Goal: Task Accomplishment & Management: Manage account settings

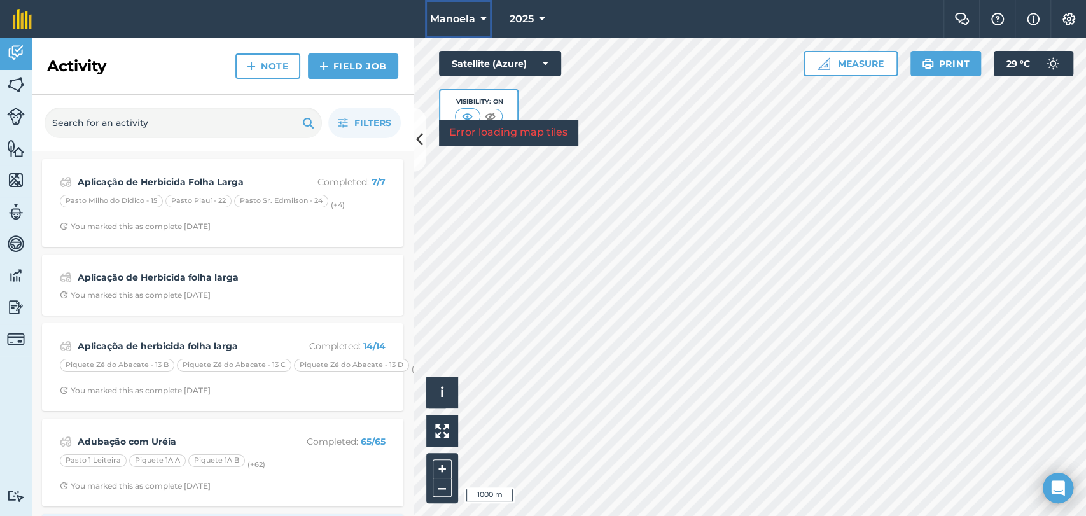
click at [476, 22] on button "Manoela" at bounding box center [458, 19] width 67 height 38
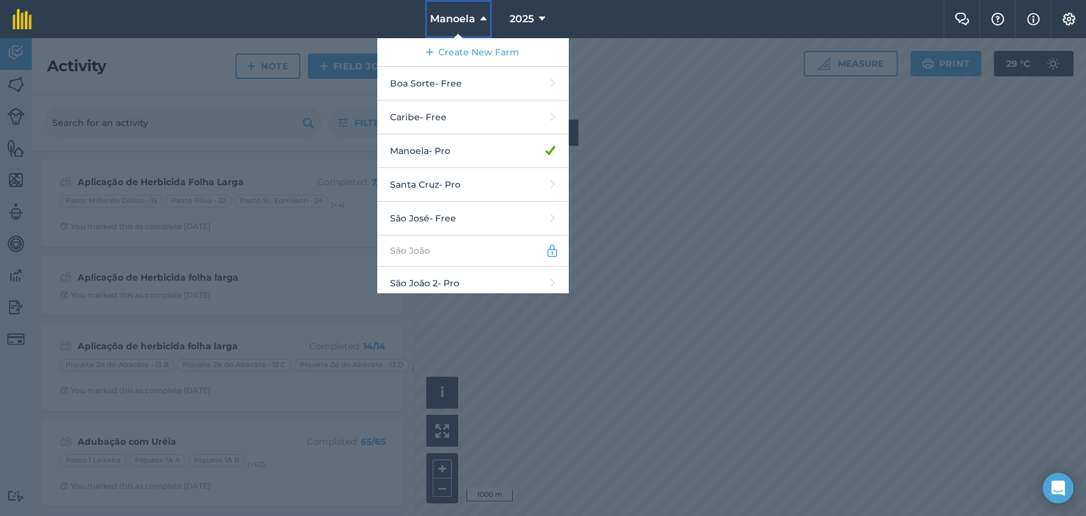
scroll to position [6, 0]
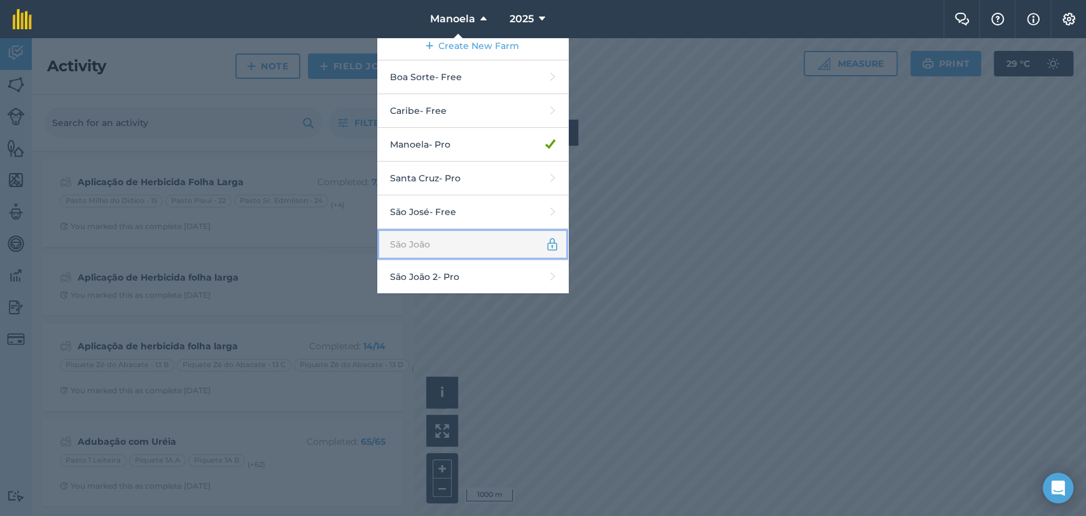
click at [440, 244] on link "São João" at bounding box center [472, 244] width 191 height 31
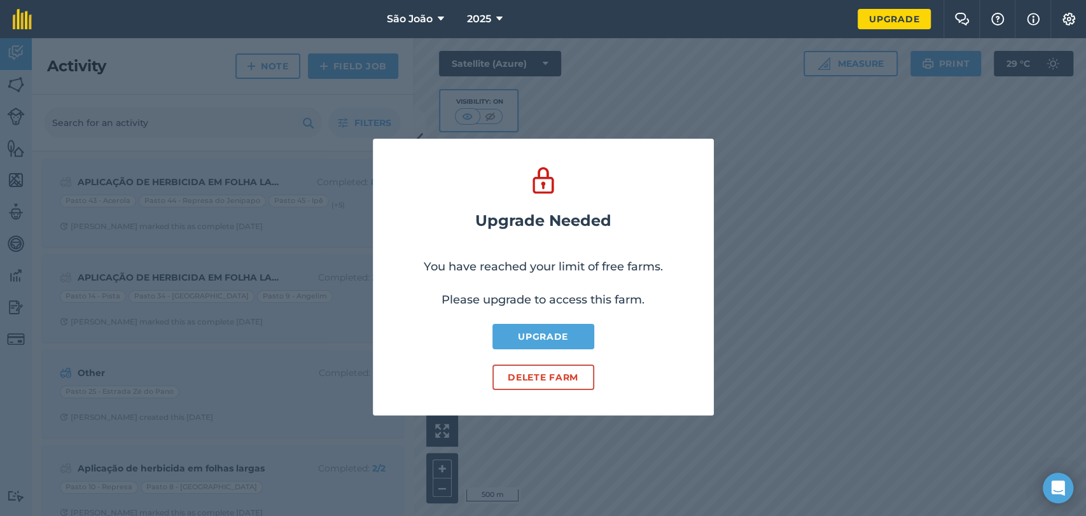
click at [726, 174] on div "Upgrade Needed You have reached your limit of free farms. Please upgrade to acc…" at bounding box center [543, 277] width 1086 height 478
click at [740, 240] on div "Upgrade Needed You have reached your limit of free farms. Please upgrade to acc…" at bounding box center [543, 277] width 1086 height 478
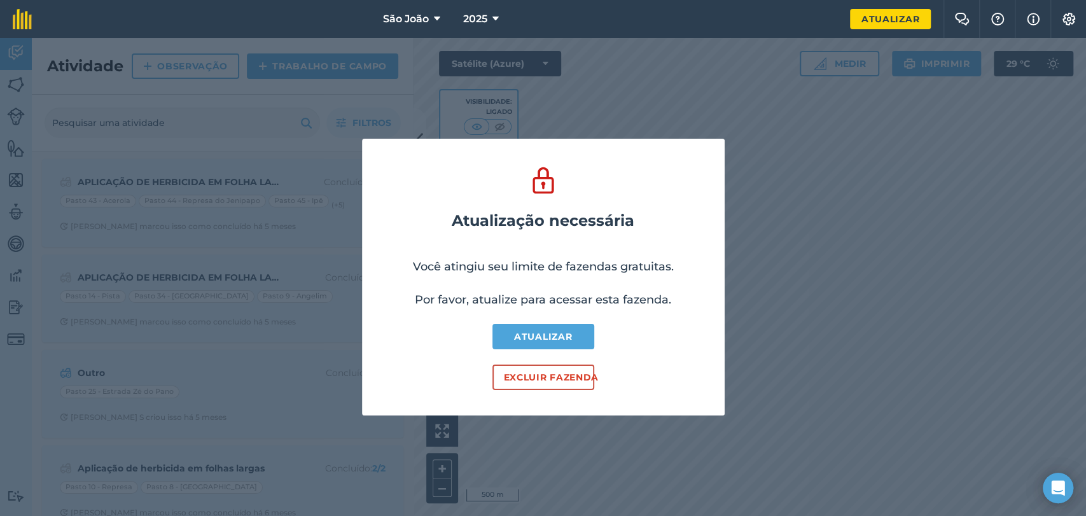
click at [619, 83] on div "Atualização necessária Você atingiu seu limite de fazendas gratuitas. Por favor…" at bounding box center [543, 277] width 1086 height 478
click at [528, 332] on font "Atualizar" at bounding box center [543, 336] width 58 height 11
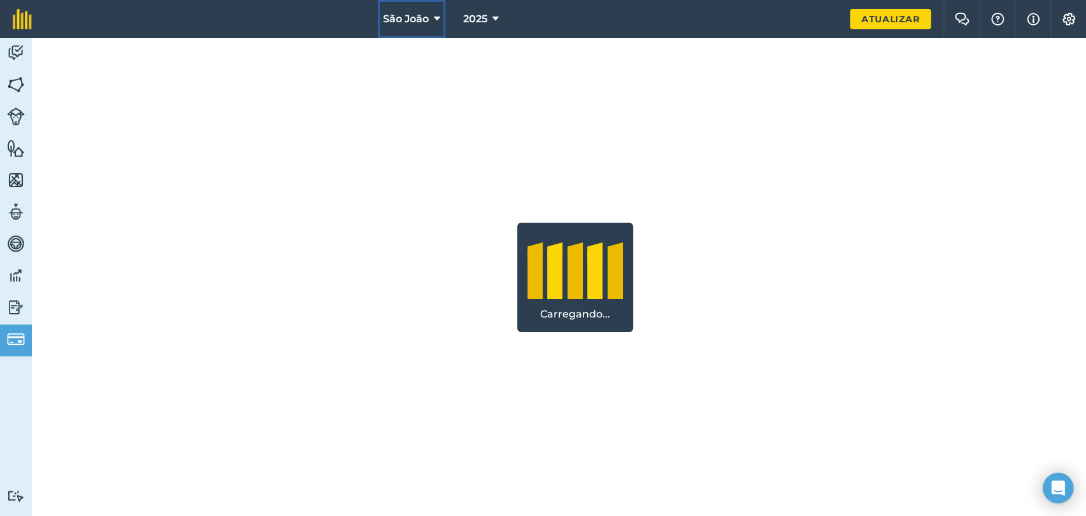
click at [429, 17] on button "São João" at bounding box center [411, 19] width 67 height 38
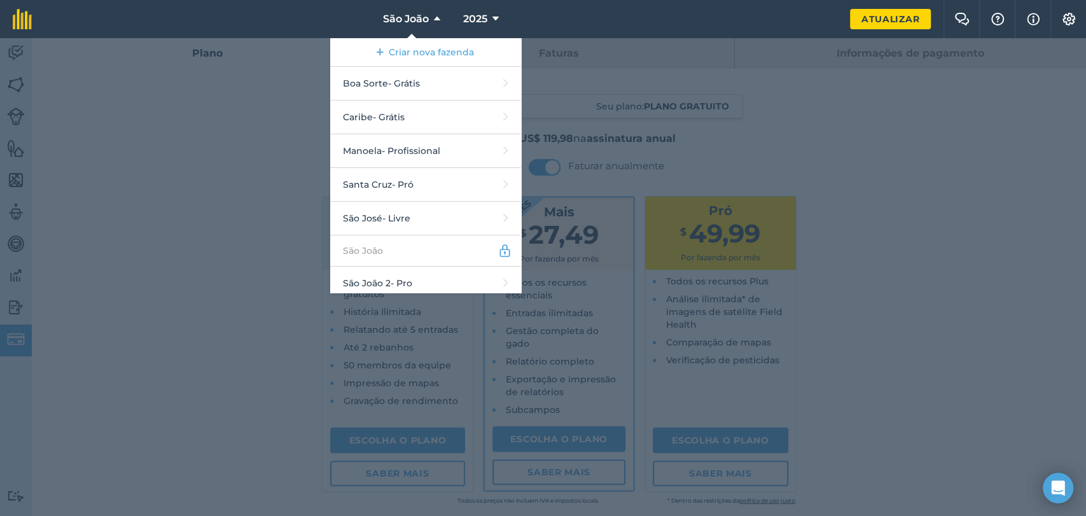
click at [730, 167] on div at bounding box center [543, 277] width 1086 height 478
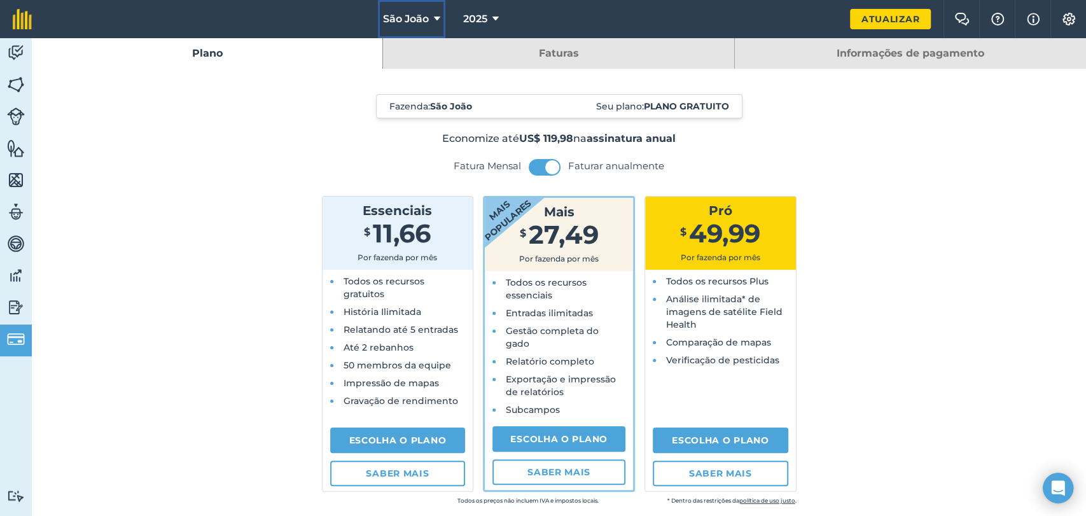
click at [434, 10] on button "São João" at bounding box center [411, 19] width 67 height 38
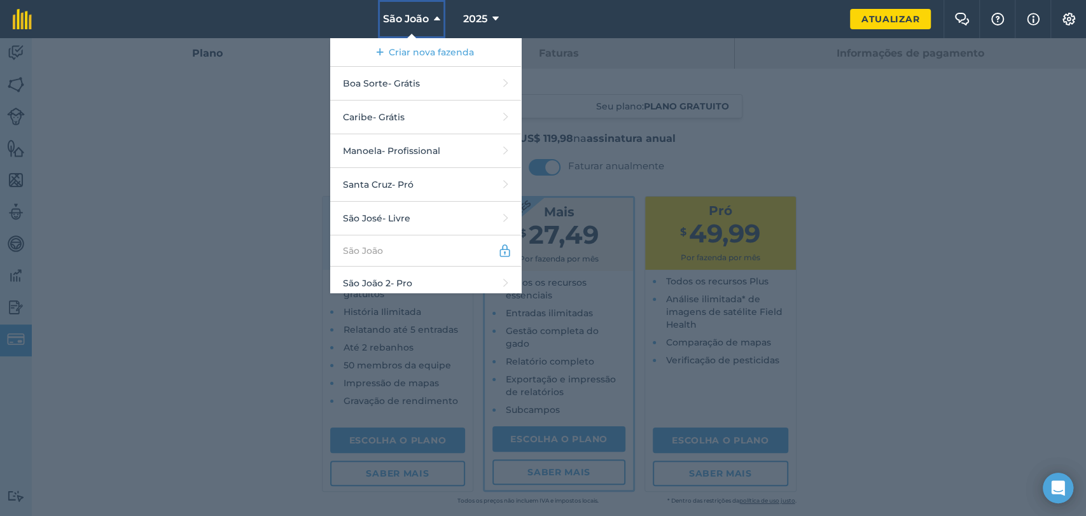
scroll to position [6, 0]
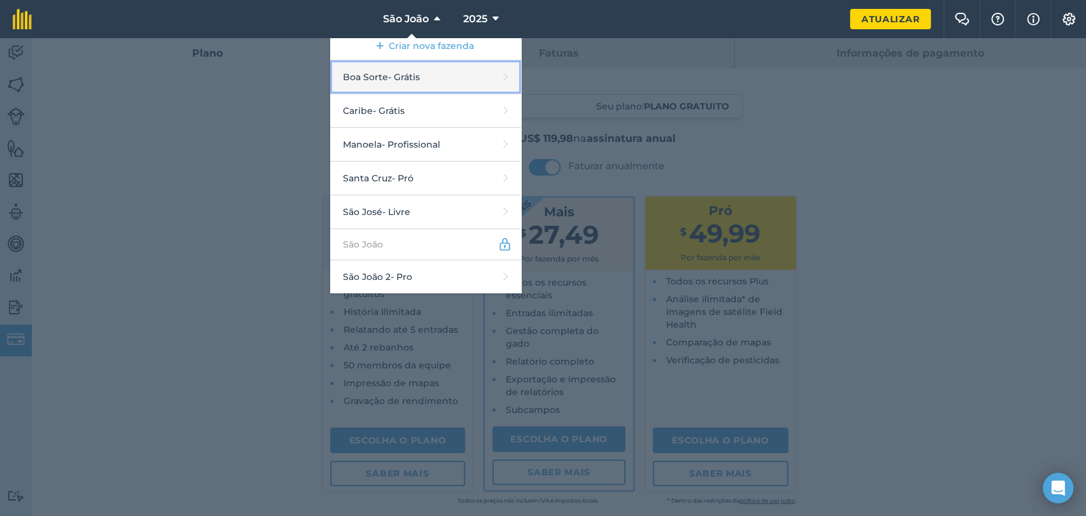
click at [417, 73] on font "- Grátis" at bounding box center [404, 76] width 32 height 11
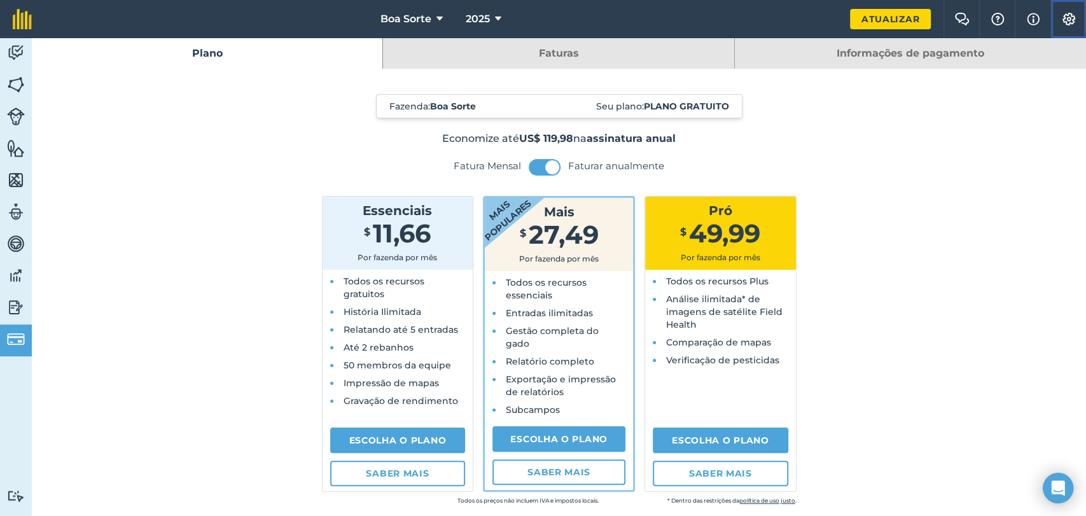
click at [1073, 18] on img at bounding box center [1068, 19] width 15 height 13
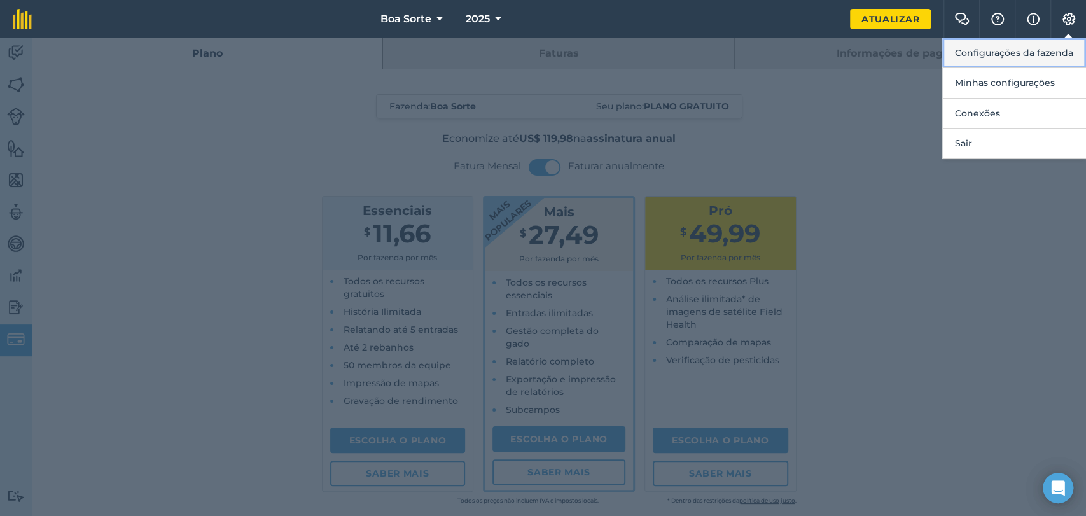
click at [996, 57] on font "Configurações da fazenda" at bounding box center [1014, 52] width 118 height 11
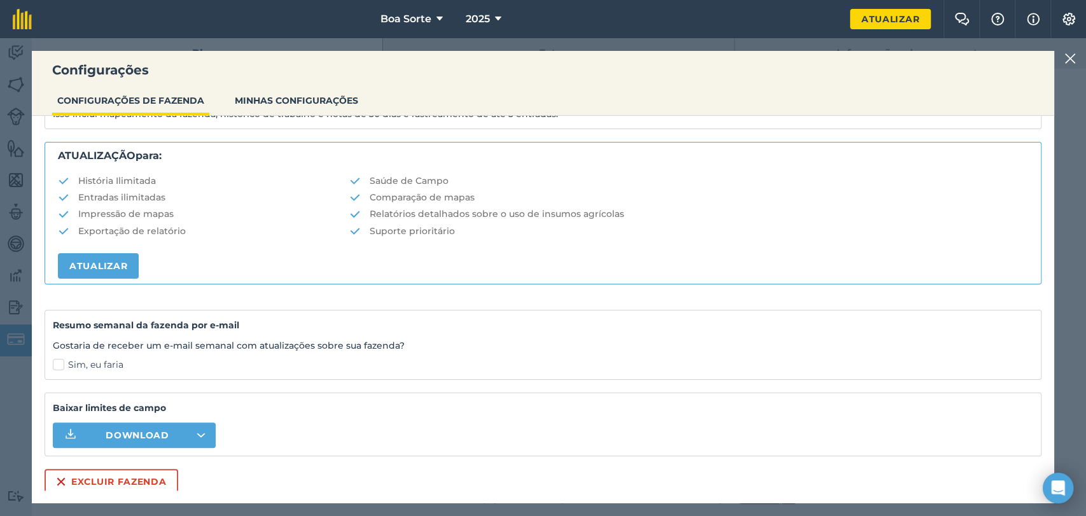
scroll to position [222, 0]
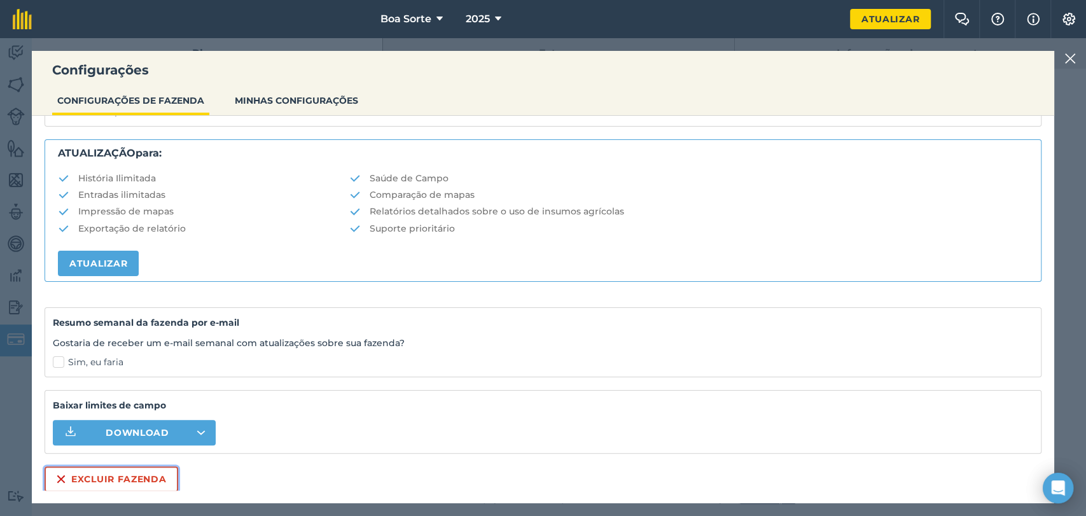
click at [109, 478] on font "Excluir fazenda" at bounding box center [118, 478] width 95 height 11
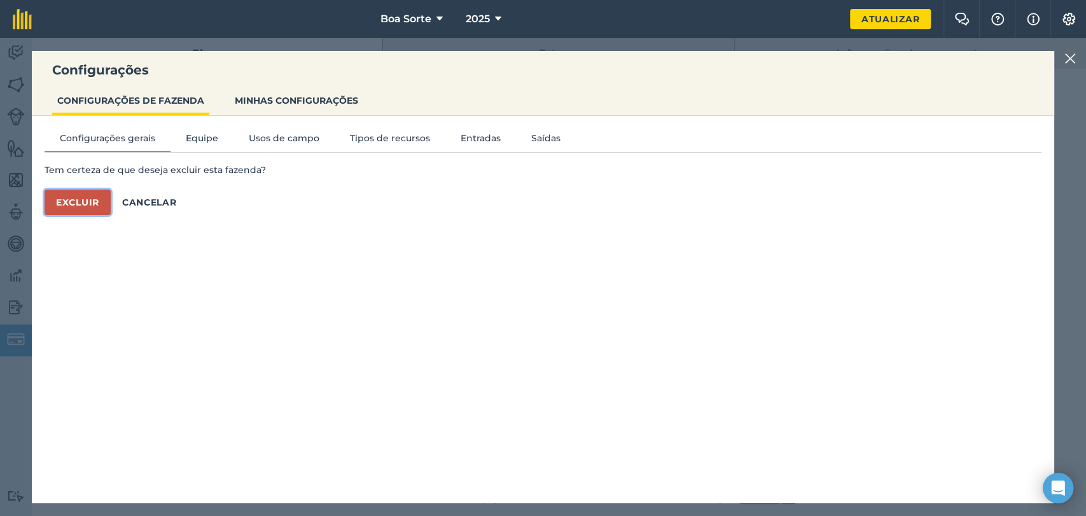
click at [59, 209] on button "Excluir" at bounding box center [78, 202] width 66 height 25
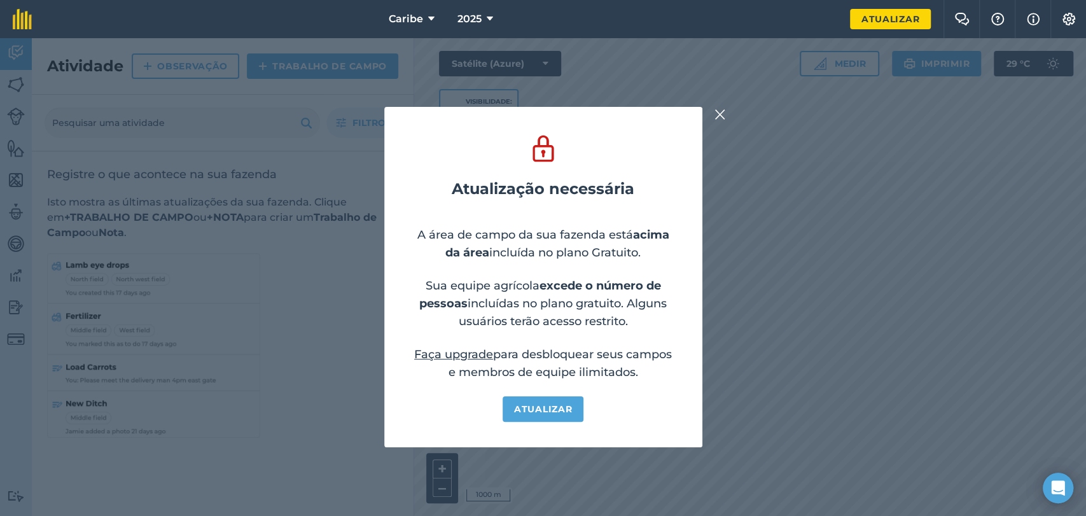
click at [722, 113] on img at bounding box center [719, 114] width 11 height 15
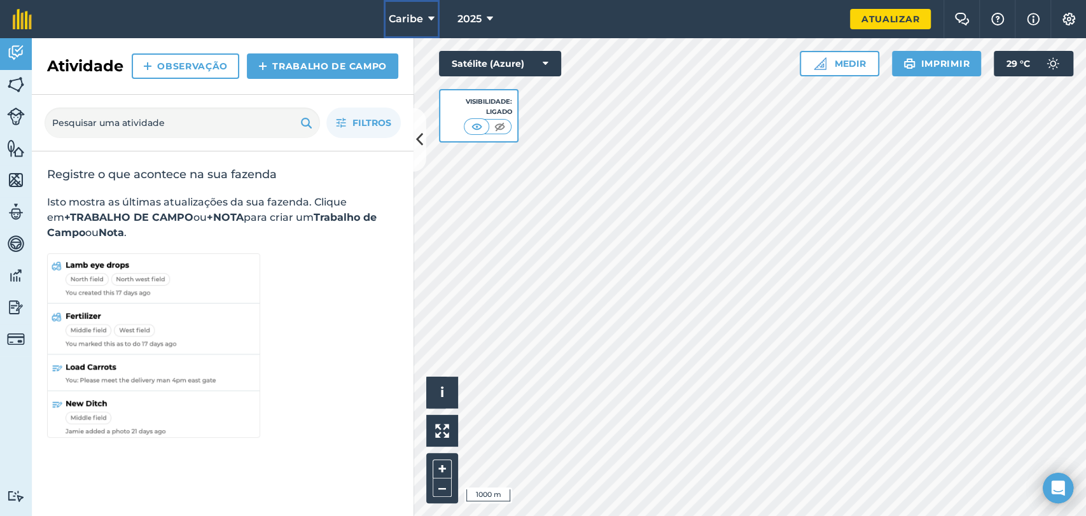
click at [433, 17] on icon at bounding box center [431, 18] width 6 height 15
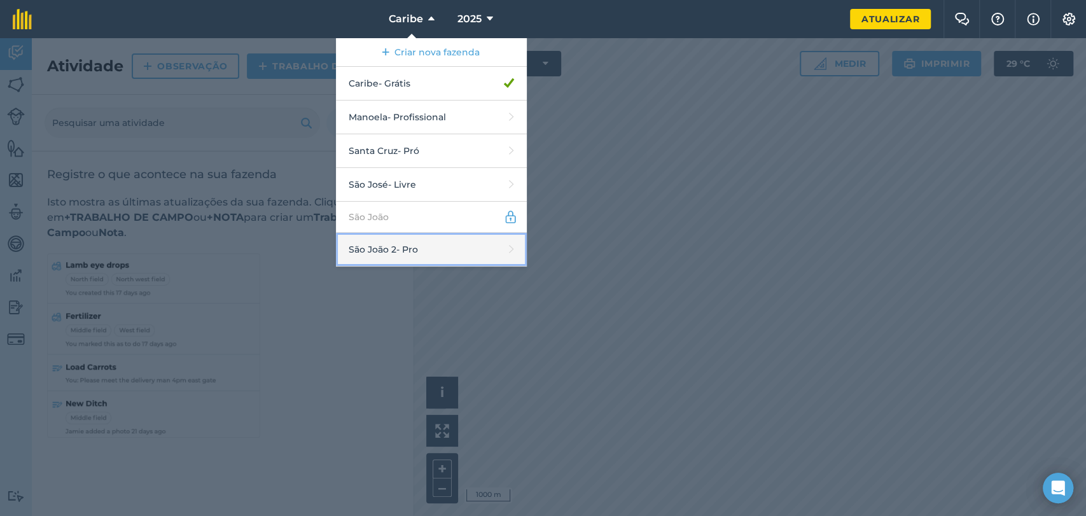
click at [402, 247] on font "- Pro" at bounding box center [407, 249] width 22 height 11
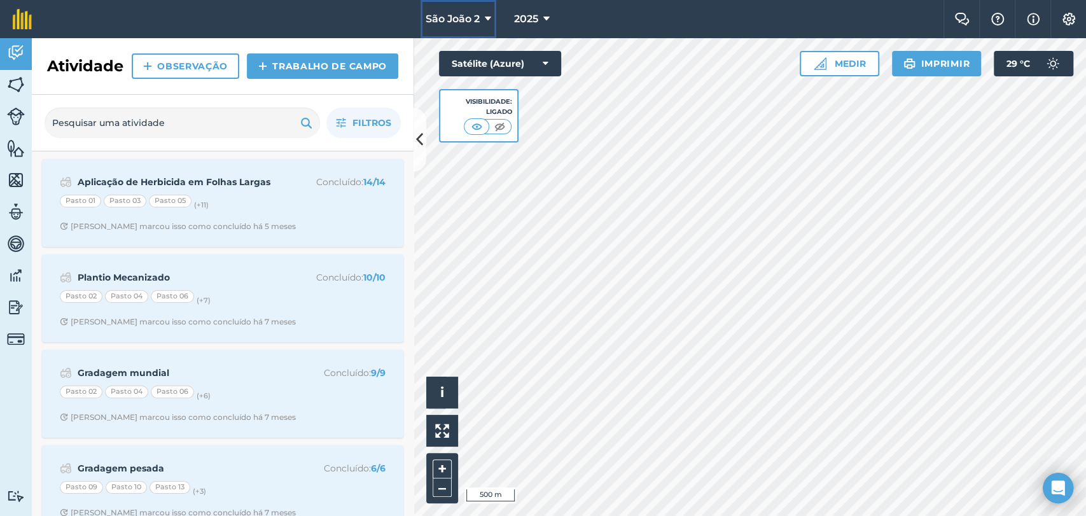
click at [475, 21] on font "São João 2" at bounding box center [453, 19] width 54 height 12
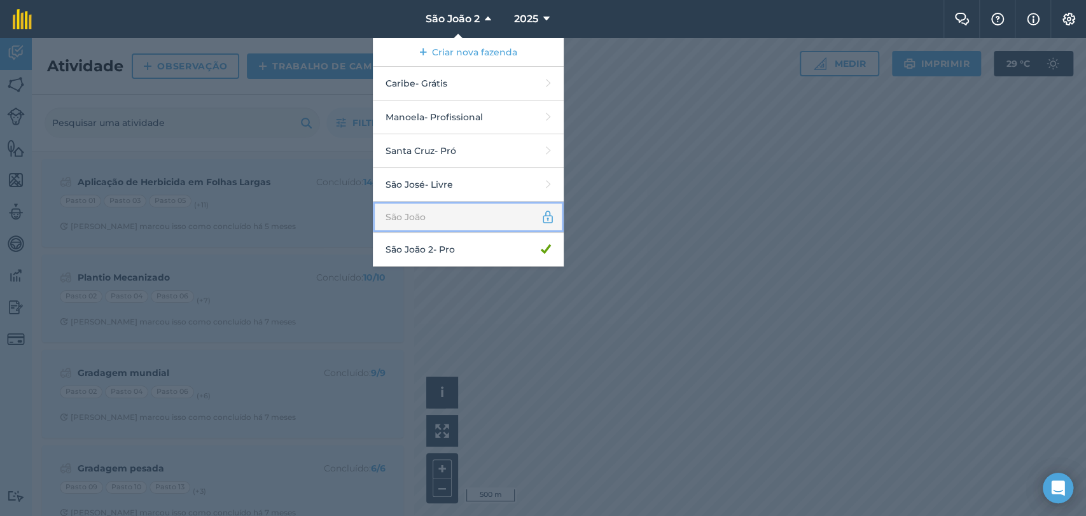
click at [447, 208] on link "São João" at bounding box center [468, 217] width 191 height 31
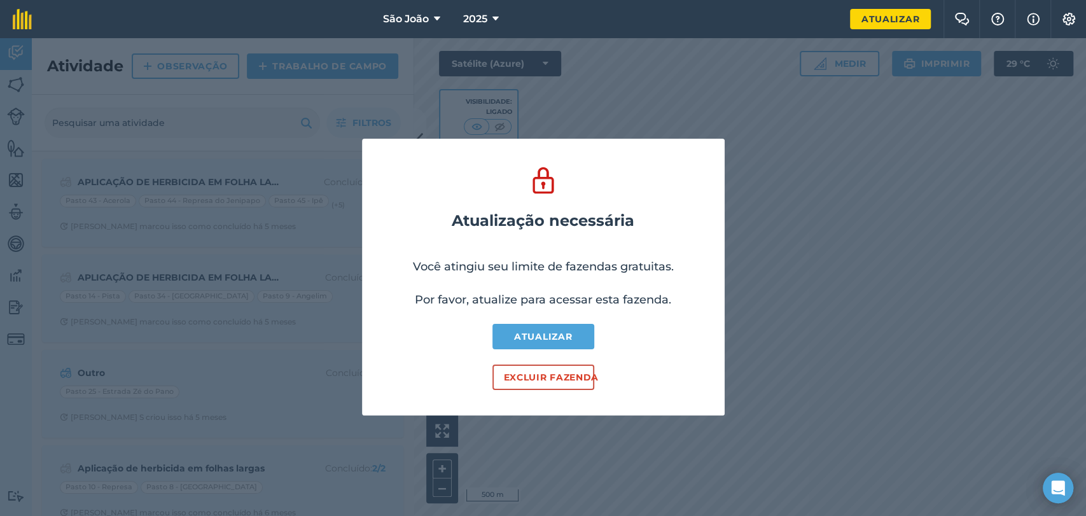
click at [783, 204] on div "Atualização necessária Você atingiu seu limite de fazendas gratuitas. Por favor…" at bounding box center [543, 277] width 1086 height 478
click at [425, 18] on font "São João" at bounding box center [406, 19] width 46 height 12
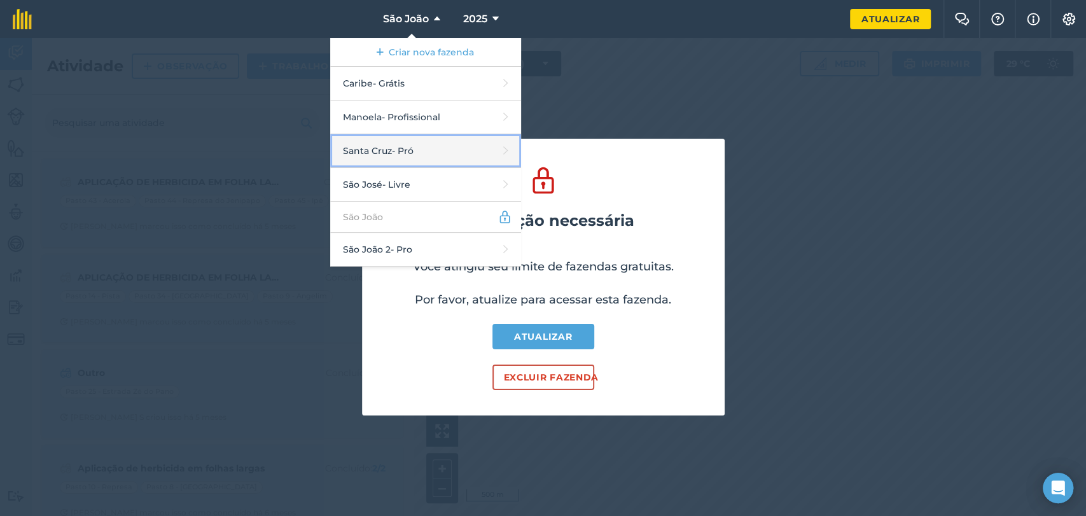
click at [422, 153] on link "Santa Cruz - Pró" at bounding box center [425, 151] width 191 height 34
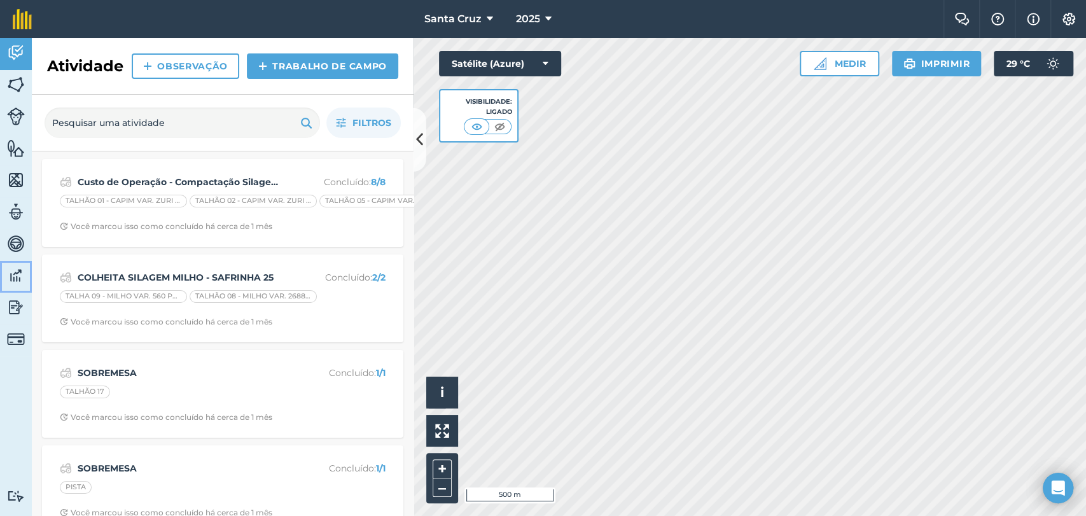
click at [22, 290] on link "Dados" at bounding box center [16, 277] width 32 height 32
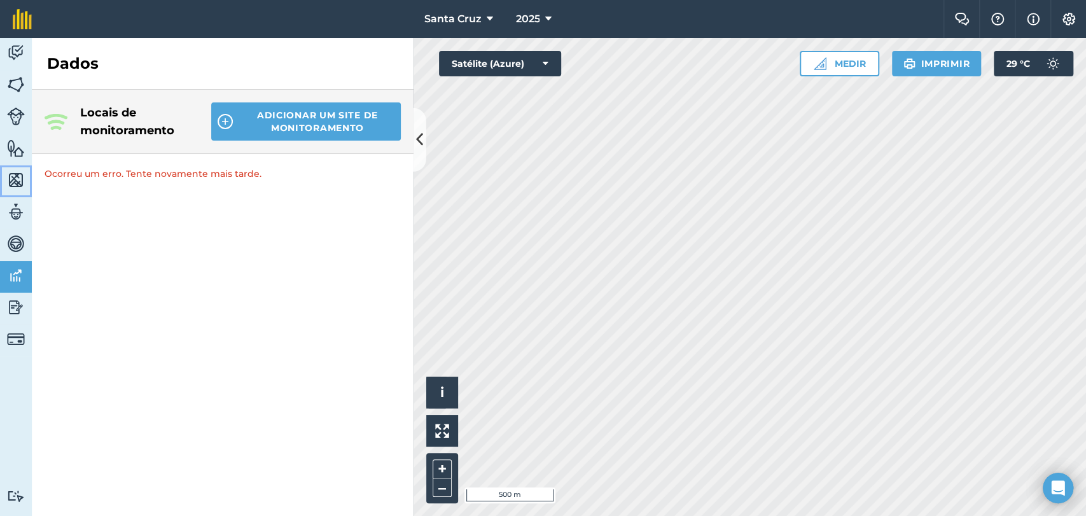
click at [1, 188] on link "Mapas" at bounding box center [16, 181] width 32 height 32
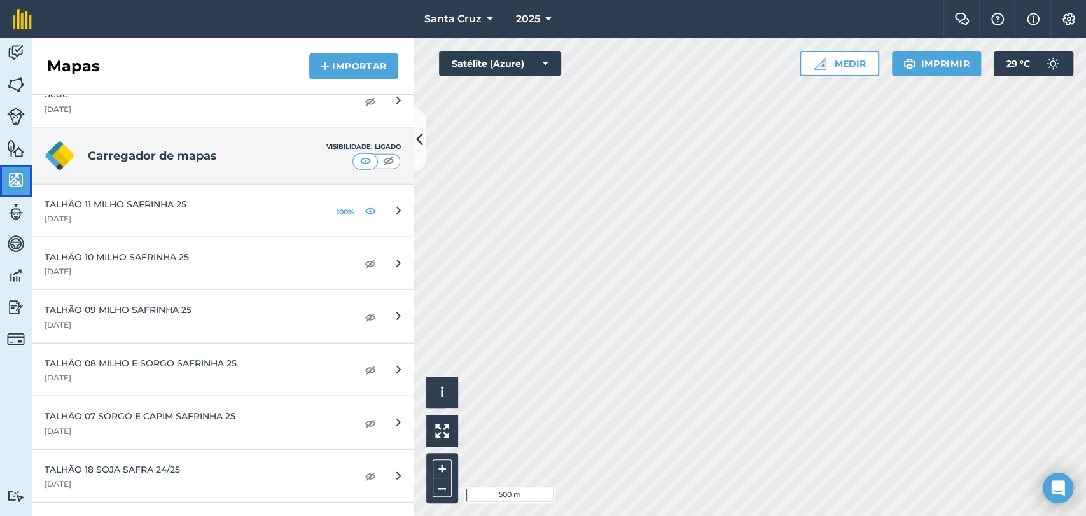
scroll to position [5334, 0]
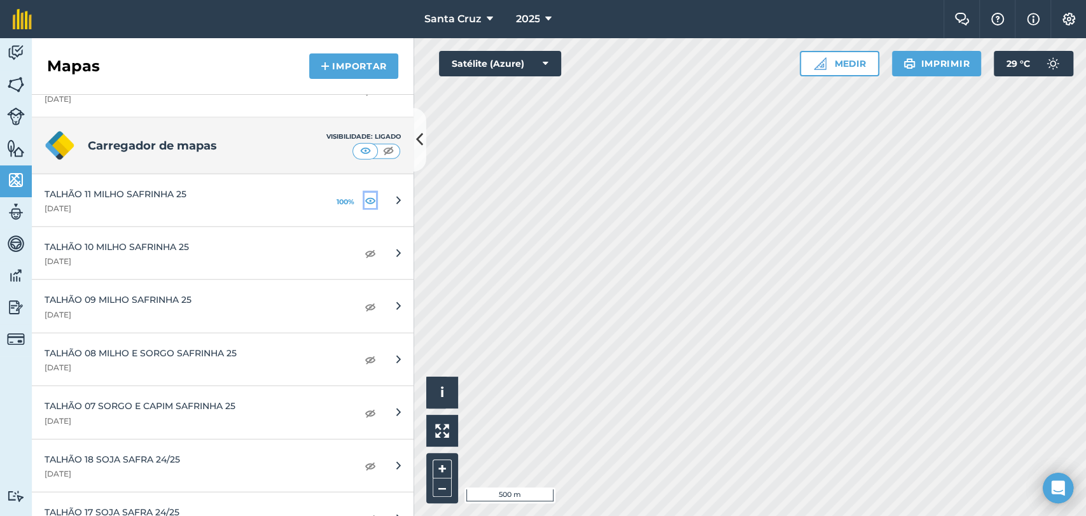
click at [365, 193] on img at bounding box center [370, 200] width 11 height 15
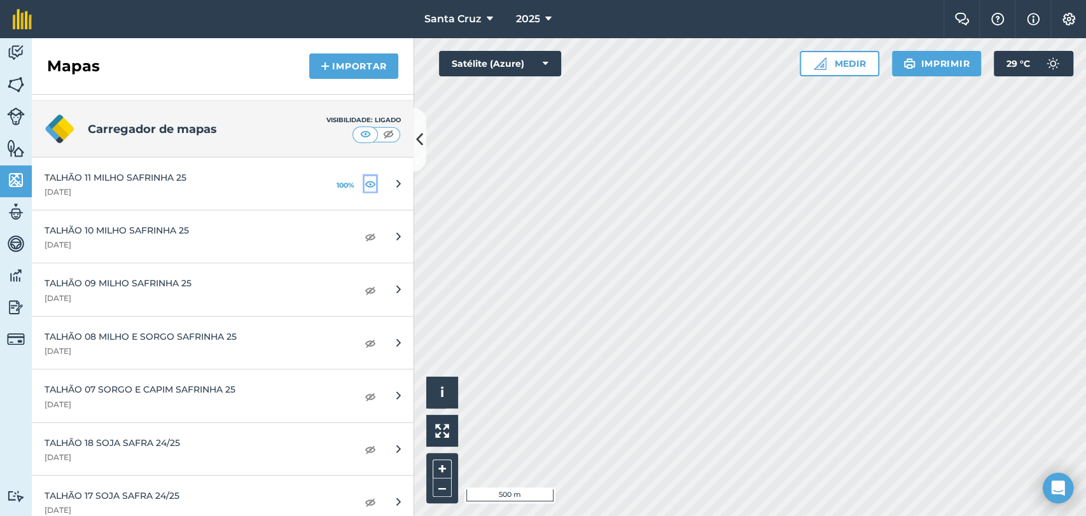
scroll to position [5330, 0]
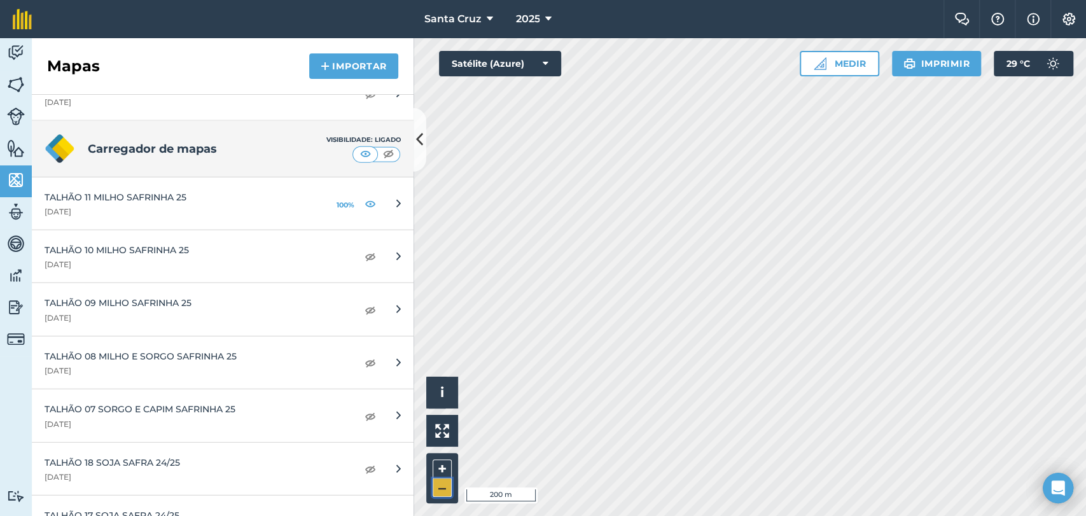
click at [448, 487] on button "–" at bounding box center [442, 487] width 19 height 18
click at [438, 490] on button "–" at bounding box center [442, 487] width 19 height 18
